Goal: Task Accomplishment & Management: Complete application form

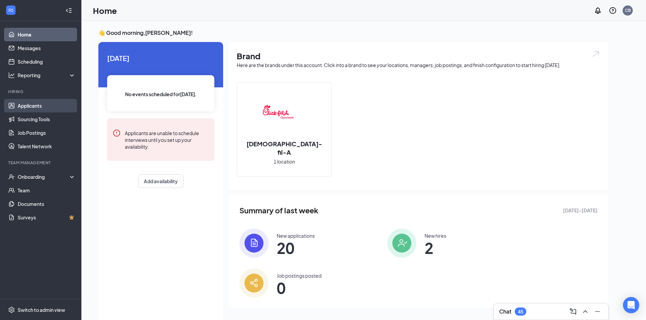
click at [39, 109] on link "Applicants" at bounding box center [47, 106] width 58 height 14
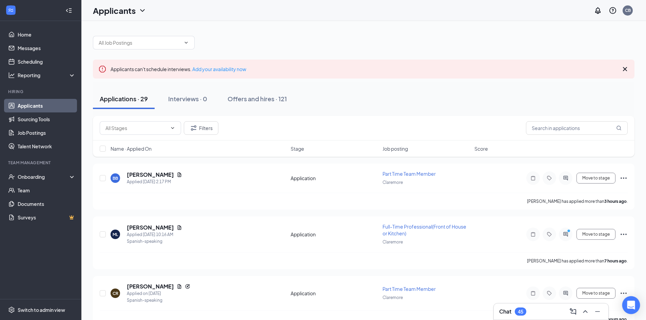
click at [633, 306] on icon "Open Intercom Messenger" at bounding box center [631, 305] width 8 height 9
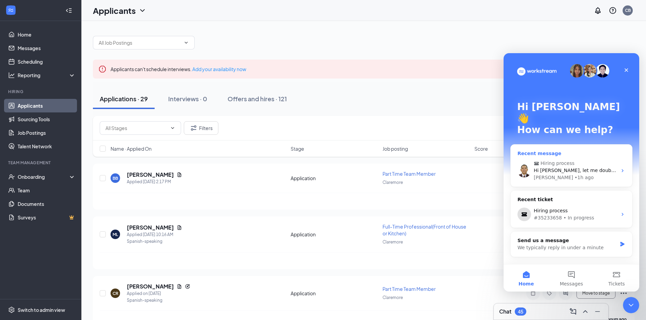
click at [577, 160] on span "Hiring process" at bounding box center [572, 163] width 77 height 7
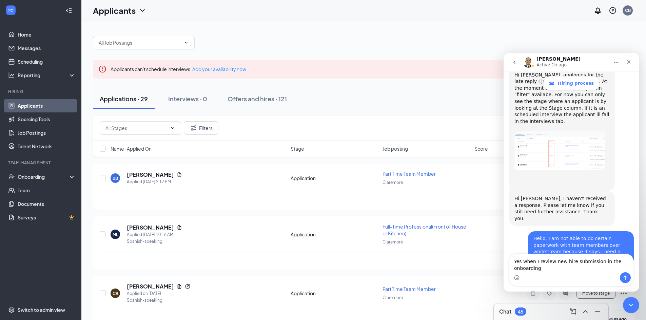
scroll to position [1017, 0]
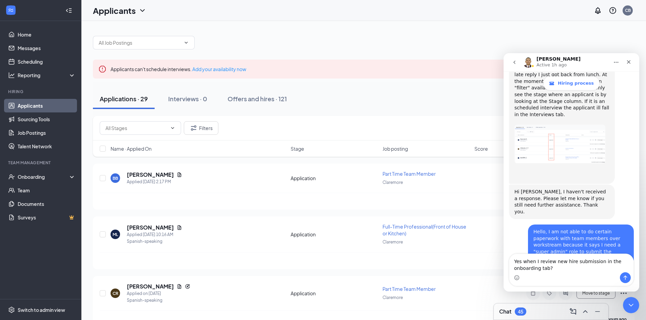
type textarea "Yes when I review new hire submission in the onboarding tab"
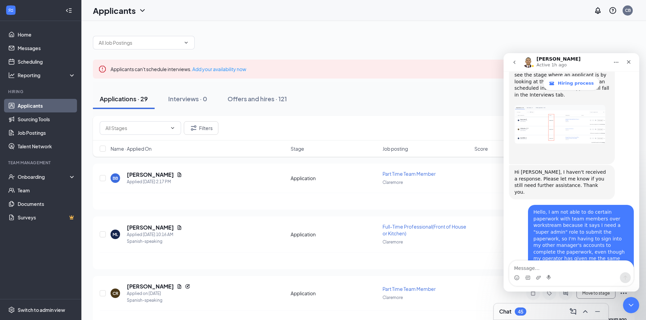
scroll to position [1037, 0]
click at [39, 177] on div "Onboarding" at bounding box center [44, 177] width 52 height 7
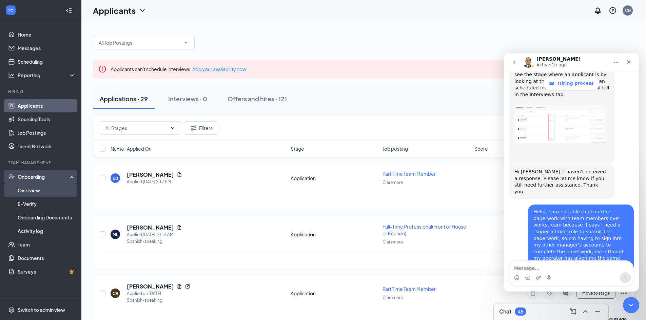
click at [45, 190] on link "Overview" at bounding box center [47, 191] width 58 height 14
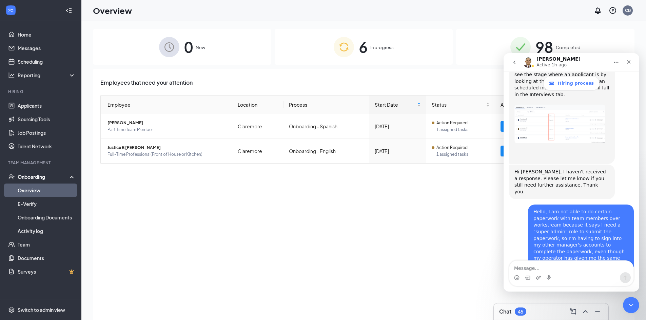
click at [380, 41] on div "6 In progress" at bounding box center [364, 47] width 178 height 36
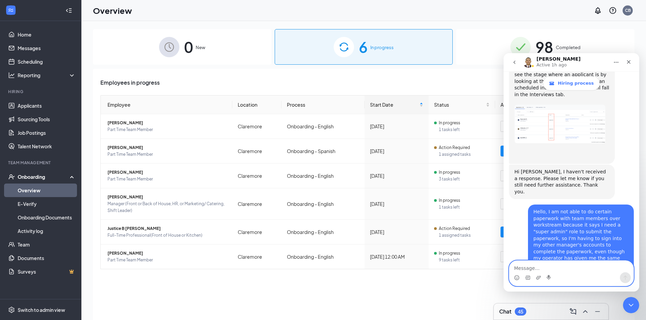
click at [539, 269] on textarea "Message…" at bounding box center [571, 267] width 124 height 12
click at [523, 270] on textarea "[PERSON_NAME] is a good example" at bounding box center [571, 267] width 124 height 12
click at [585, 265] on textarea "[PERSON_NAME] is a good example" at bounding box center [571, 267] width 124 height 12
type textarea "[PERSON_NAME] is a good example. I could"
drag, startPoint x: 481, startPoint y: 258, endPoint x: 484, endPoint y: 256, distance: 3.8
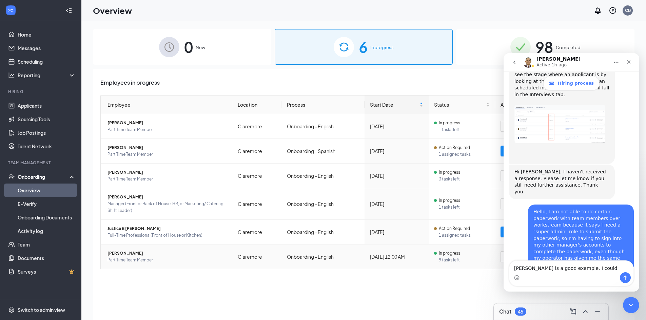
click at [481, 257] on span "9 tasks left" at bounding box center [464, 260] width 51 height 7
click at [627, 64] on icon "Close" at bounding box center [629, 62] width 4 height 4
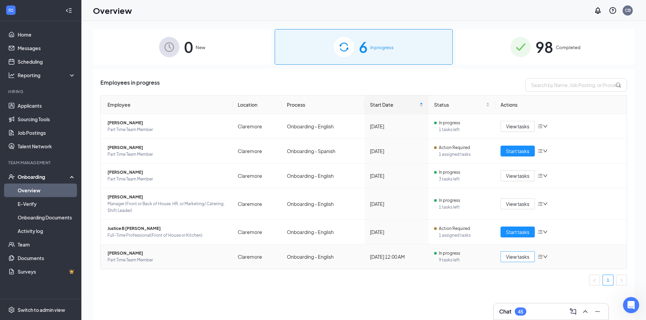
scroll to position [1037, 0]
click at [513, 255] on span "View tasks" at bounding box center [517, 256] width 23 height 7
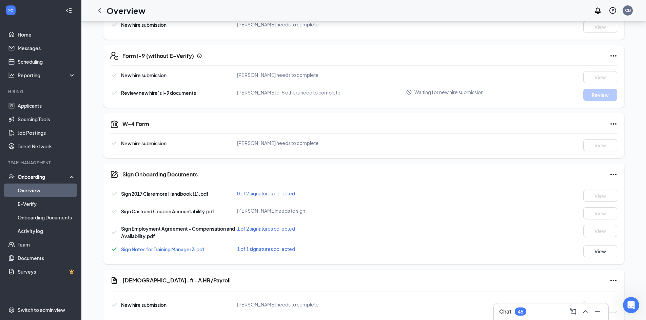
scroll to position [136, 0]
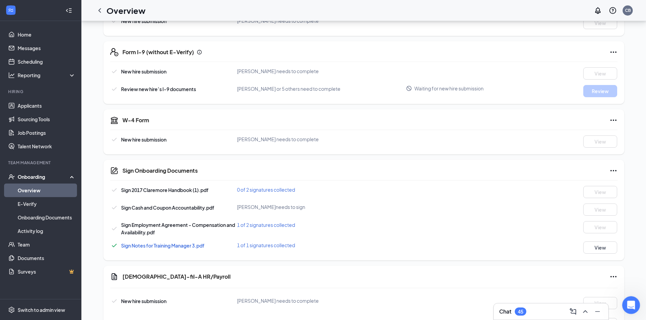
click at [625, 304] on icon "Open Intercom Messenger" at bounding box center [629, 304] width 11 height 11
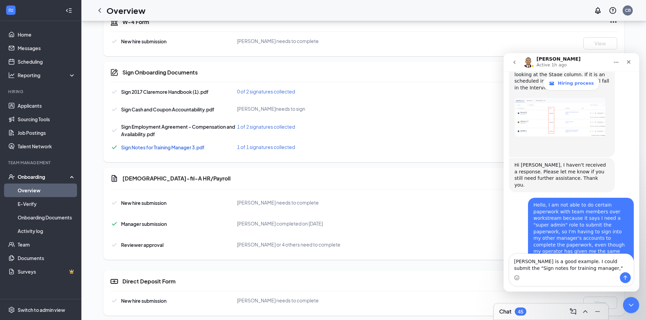
scroll to position [237, 0]
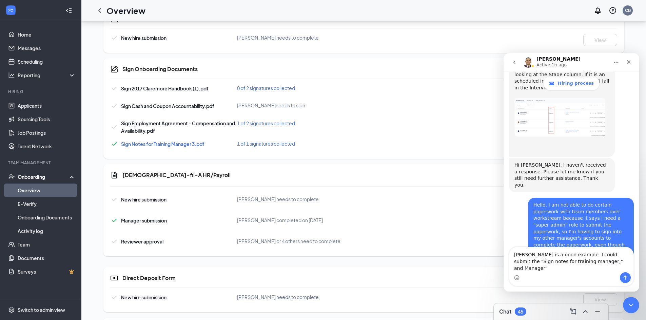
click at [596, 268] on textarea "[PERSON_NAME] is a good example. I could submit the "Sign notes for training ma…" at bounding box center [571, 259] width 124 height 25
click at [604, 269] on textarea "[PERSON_NAME] is a good example. I could submit the "Sign notes for training ma…" at bounding box center [571, 259] width 124 height 25
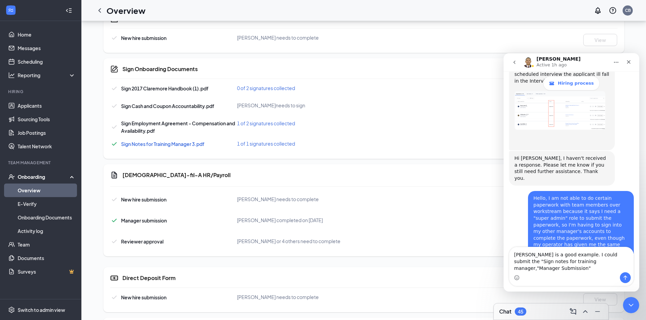
click at [545, 268] on textarea "[PERSON_NAME] is a good example. I could submit the "Sign notes for training ma…" at bounding box center [571, 259] width 124 height 25
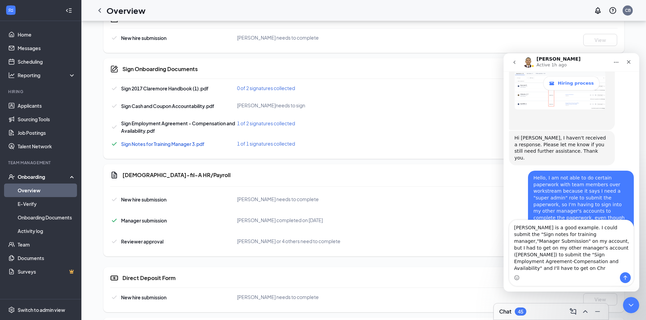
scroll to position [1078, 0]
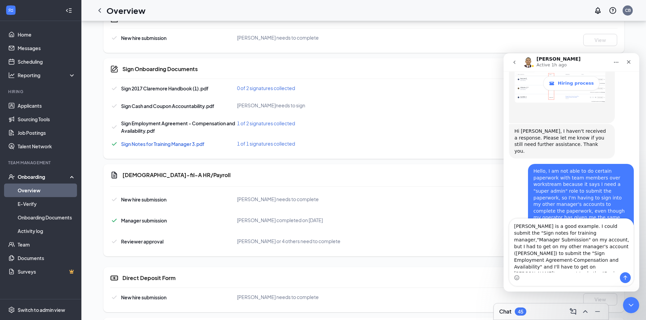
type textarea "[PERSON_NAME] is a good example. I could submit the "Sign notes for training ma…"
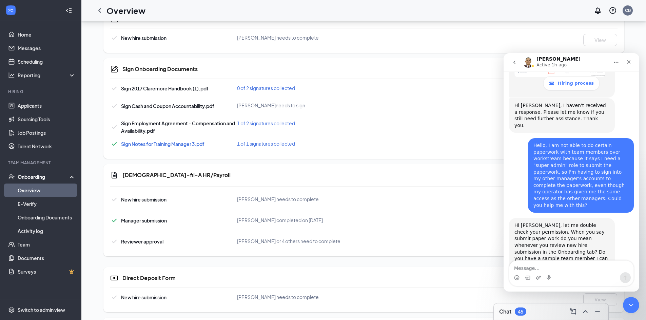
scroll to position [1105, 0]
click at [628, 61] on icon "Close" at bounding box center [628, 61] width 5 height 5
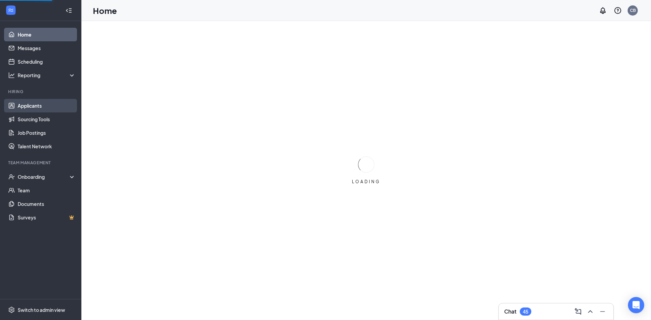
click at [40, 104] on link "Applicants" at bounding box center [47, 106] width 58 height 14
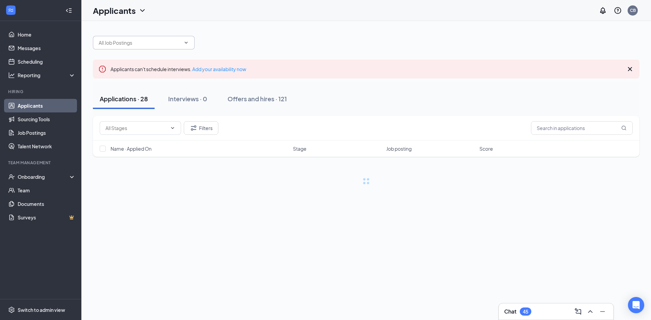
click at [143, 42] on input "text" at bounding box center [140, 42] width 82 height 7
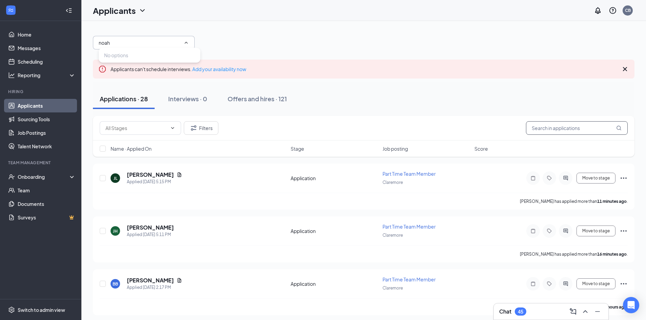
type input "noah"
click at [583, 128] on input "text" at bounding box center [577, 128] width 102 height 14
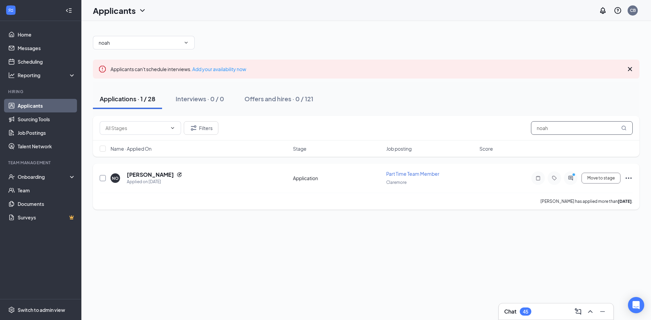
type input "noah"
click at [101, 179] on input "checkbox" at bounding box center [103, 178] width 6 height 6
checkbox input "true"
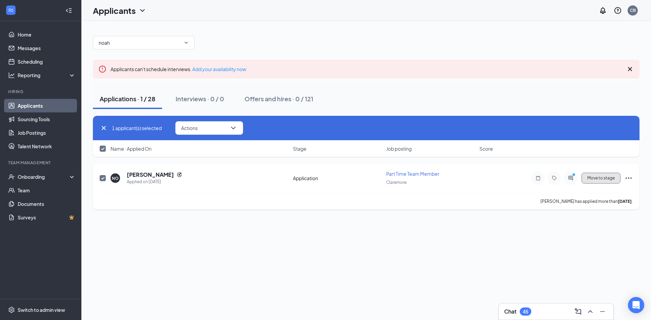
click at [603, 178] on button "Move to stage" at bounding box center [600, 178] width 39 height 11
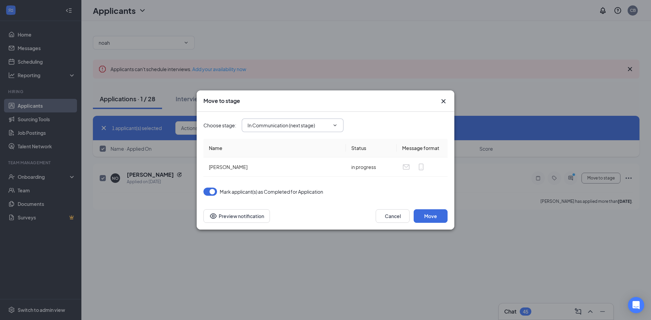
click at [291, 121] on span "In Communication (next stage)" at bounding box center [293, 126] width 102 height 14
click at [298, 123] on input "In Communication (next stage)" at bounding box center [288, 125] width 82 height 7
click at [289, 181] on div "Hiring Complete" at bounding box center [271, 181] width 37 height 7
type input "Hiring Complete"
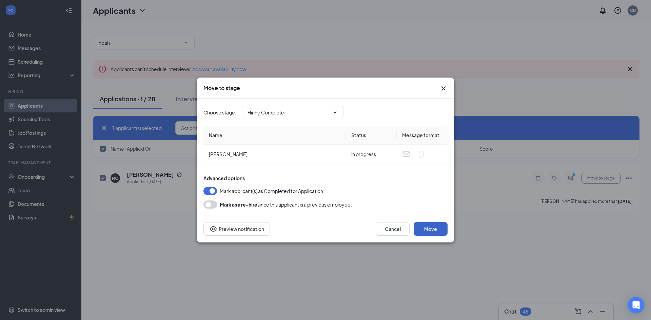
click at [431, 232] on button "Move" at bounding box center [431, 229] width 34 height 14
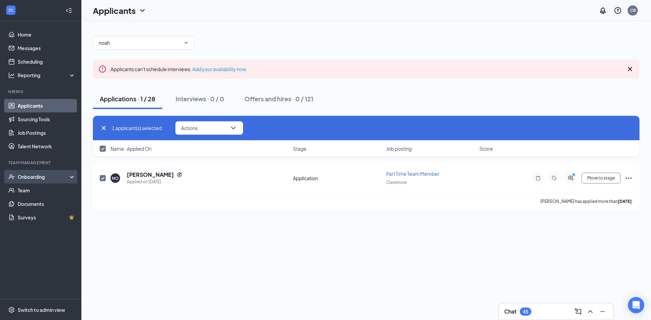
click at [44, 176] on div "Onboarding" at bounding box center [44, 177] width 52 height 7
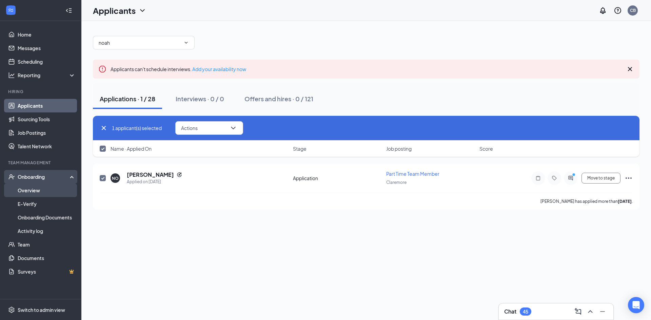
checkbox input "false"
click at [44, 189] on link "Overview" at bounding box center [47, 191] width 58 height 14
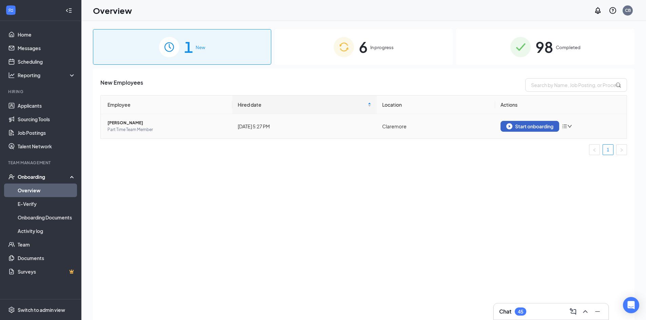
click at [526, 123] on div "Start onboarding" at bounding box center [529, 126] width 47 height 6
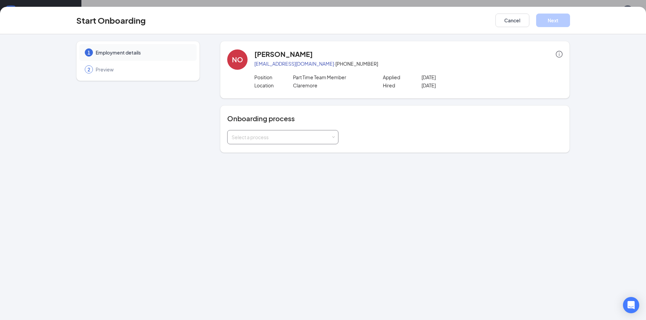
click at [279, 138] on div "Select a process" at bounding box center [281, 137] width 99 height 7
click at [269, 151] on span "Onboarding - English" at bounding box center [253, 151] width 47 height 6
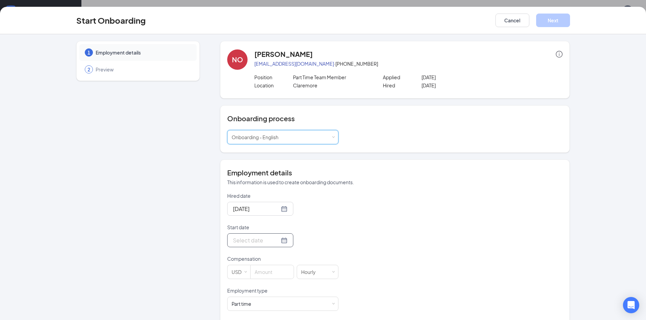
click at [262, 242] on input "Start date" at bounding box center [256, 240] width 46 height 8
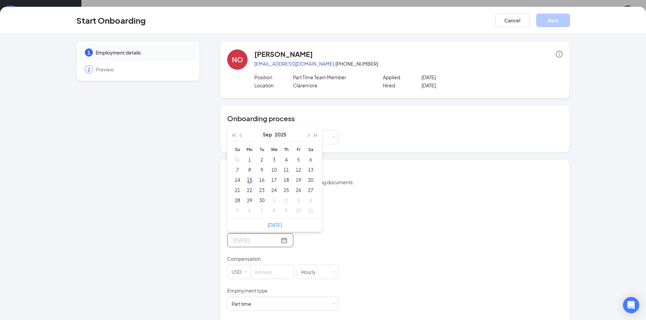
type input "Sep 15, 2025"
click at [245, 178] on div "15" at bounding box center [249, 180] width 8 height 8
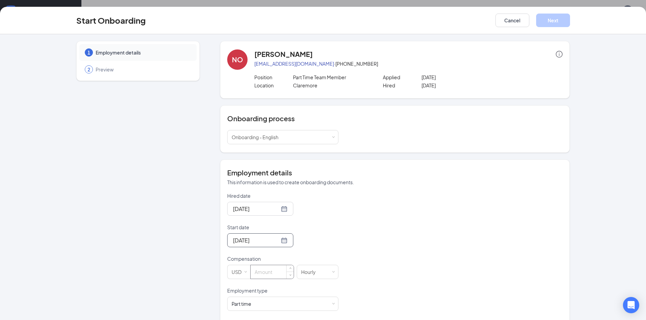
click at [261, 272] on input at bounding box center [272, 272] width 43 height 14
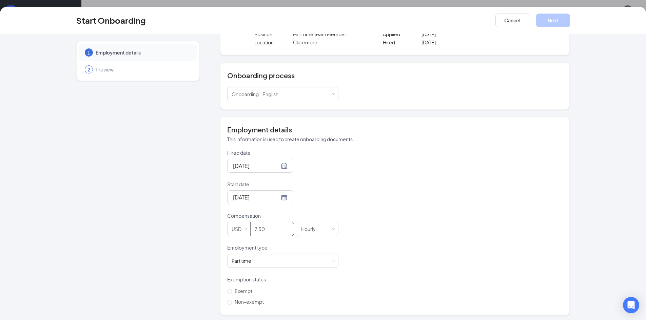
scroll to position [45, 0]
type input "7.5"
click at [229, 300] on input "Non-exempt" at bounding box center [229, 300] width 5 height 5
radio input "true"
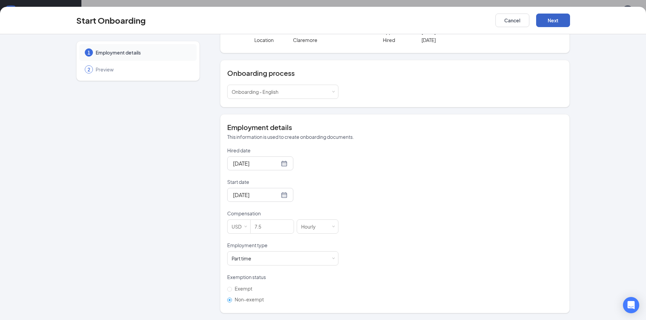
click at [550, 21] on button "Next" at bounding box center [553, 21] width 34 height 14
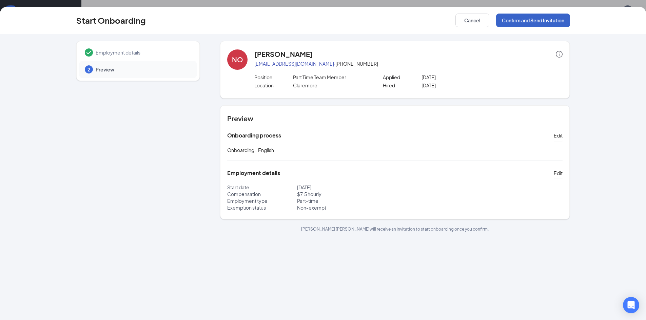
click at [545, 19] on button "Confirm and Send Invitation" at bounding box center [533, 21] width 74 height 14
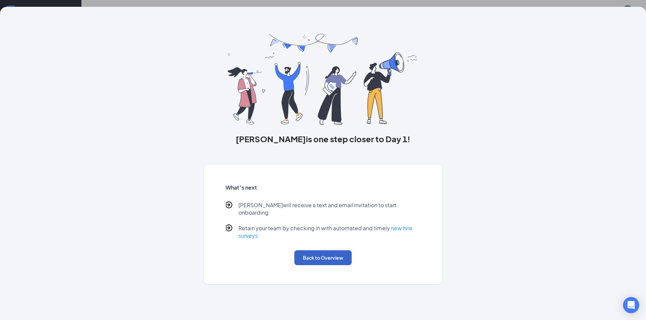
click at [335, 251] on button "Back to Overview" at bounding box center [322, 258] width 57 height 15
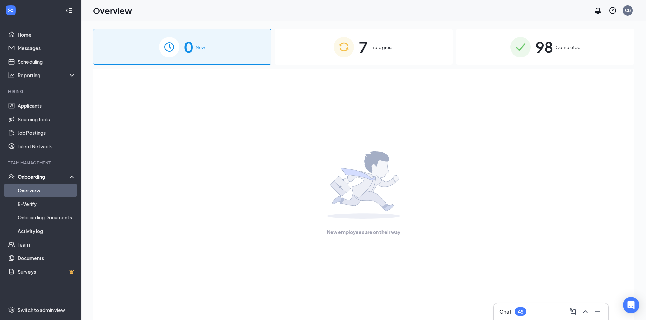
click at [337, 47] on img at bounding box center [344, 47] width 20 height 20
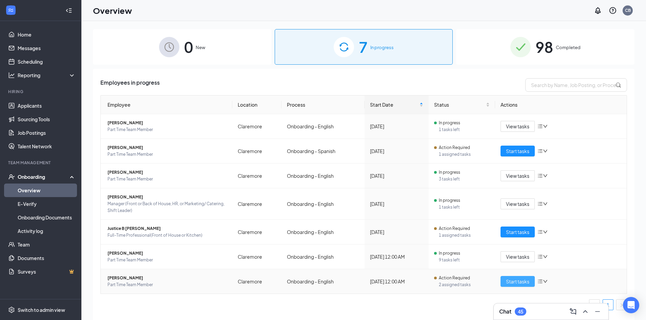
click at [520, 280] on span "Start tasks" at bounding box center [517, 281] width 23 height 7
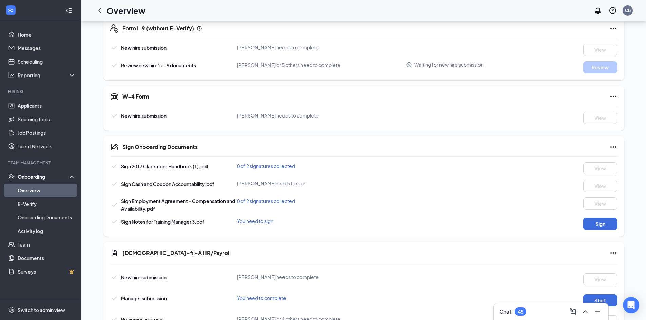
scroll to position [203, 0]
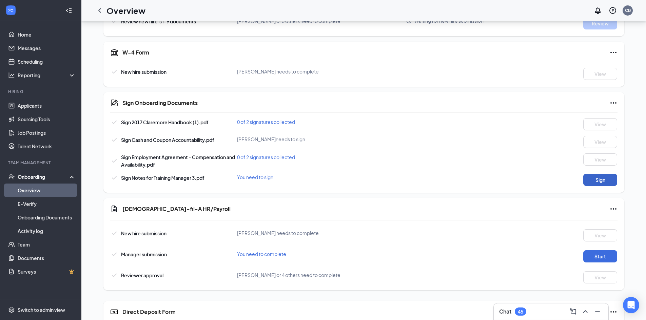
click at [597, 181] on button "Sign" at bounding box center [600, 180] width 34 height 12
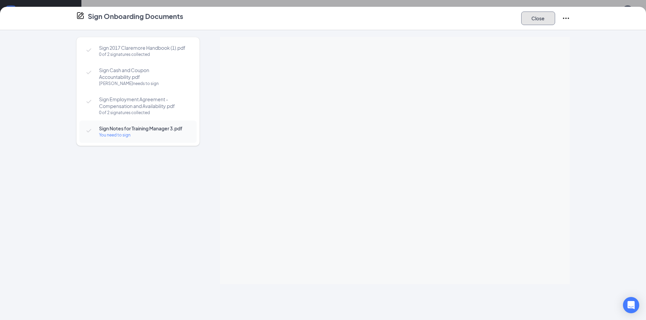
click at [537, 18] on button "Close" at bounding box center [538, 19] width 34 height 14
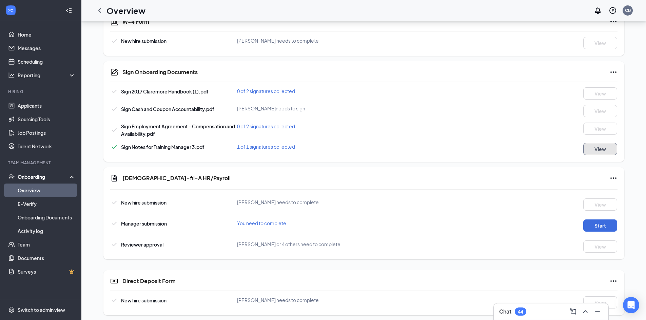
scroll to position [271, 0]
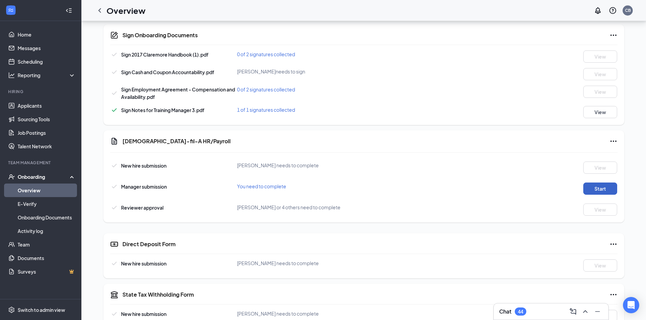
click at [589, 187] on button "Start" at bounding box center [600, 189] width 34 height 12
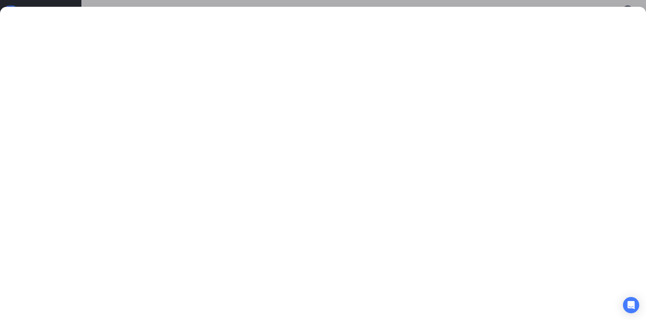
scroll to position [288, 0]
